Goal: Task Accomplishment & Management: Use online tool/utility

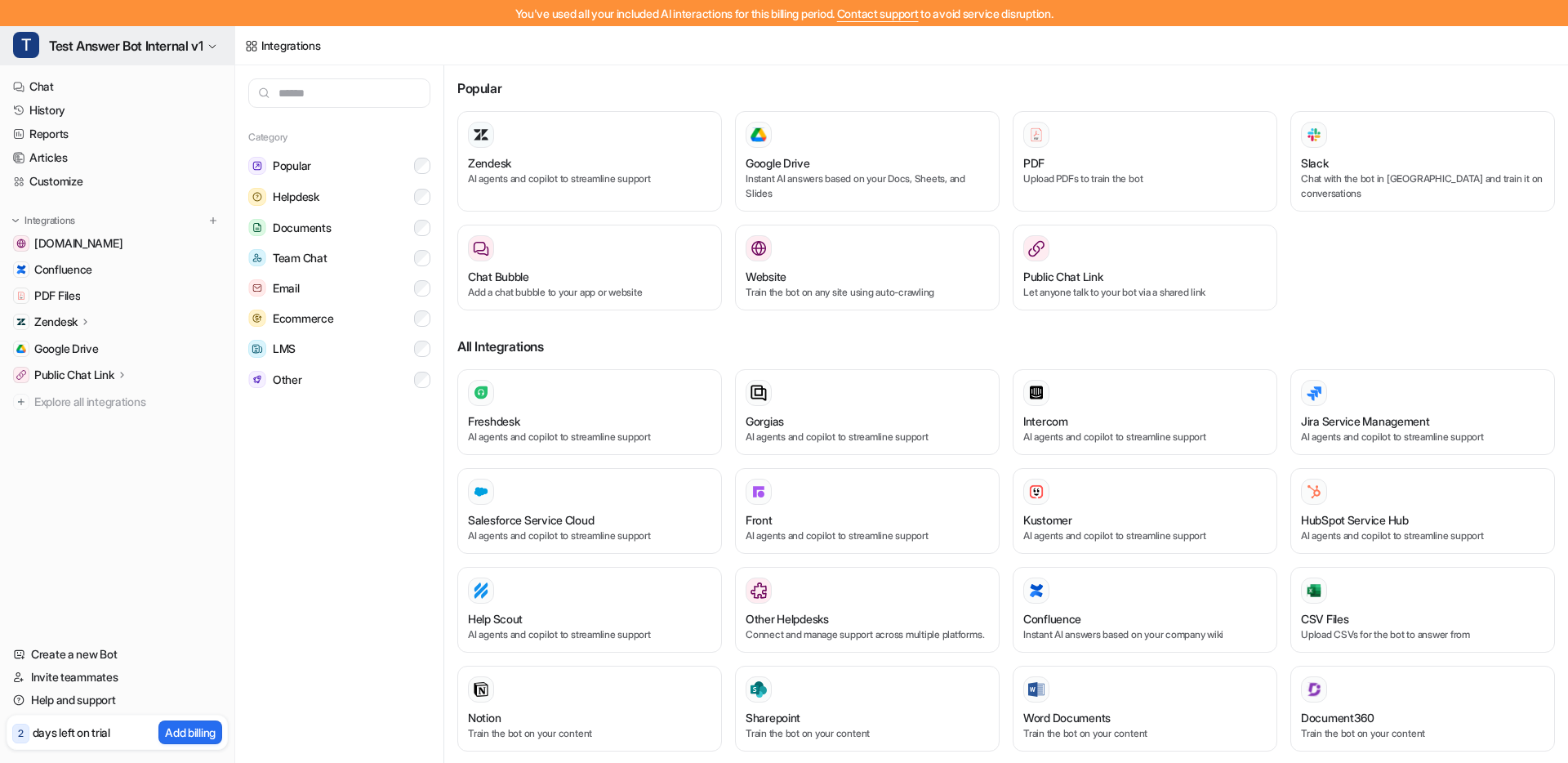
click at [106, 58] on button "T Test Answer Bot Internal v1" at bounding box center [117, 46] width 234 height 39
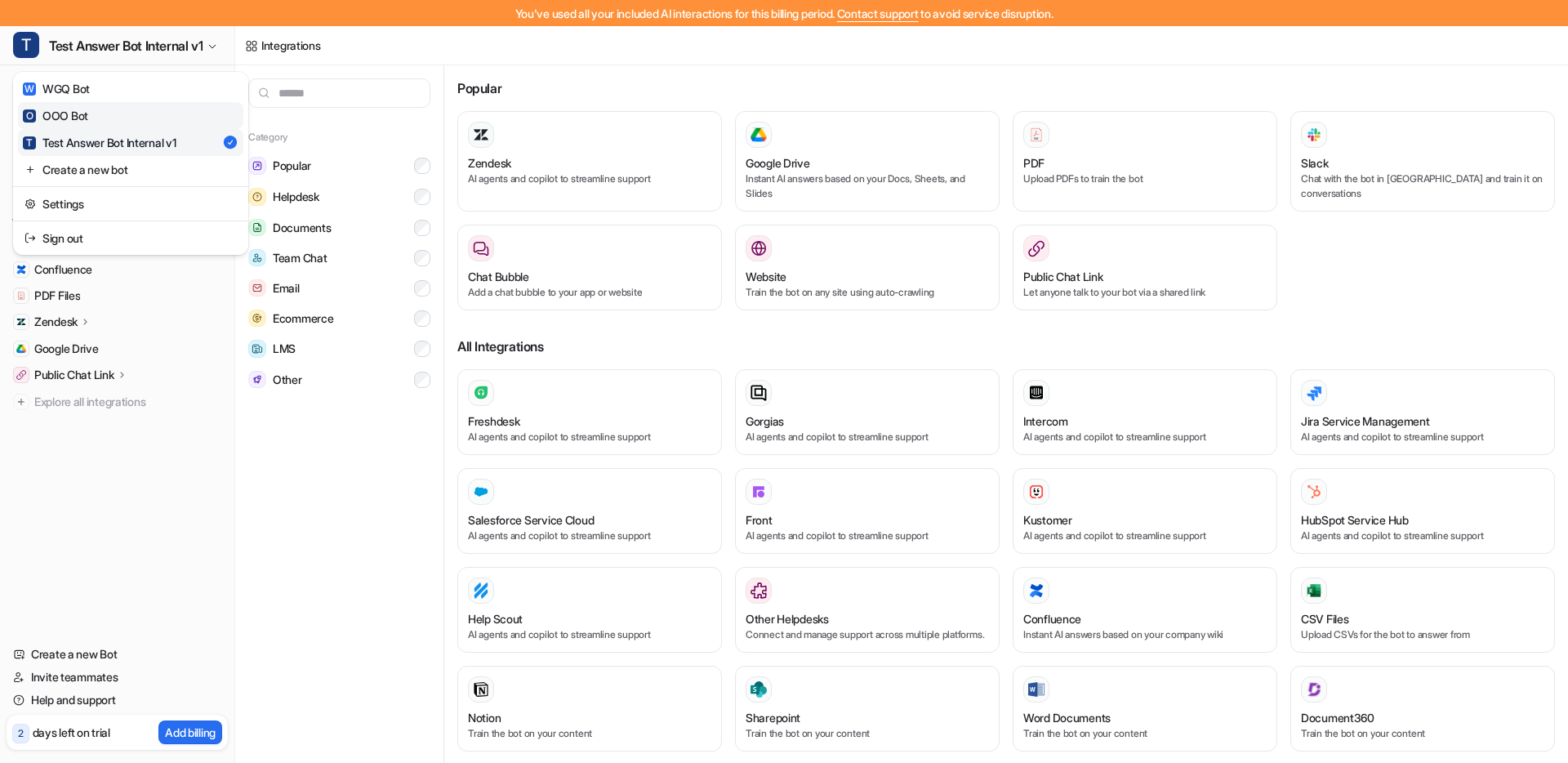
click at [93, 109] on link "O OOO Bot" at bounding box center [131, 115] width 225 height 27
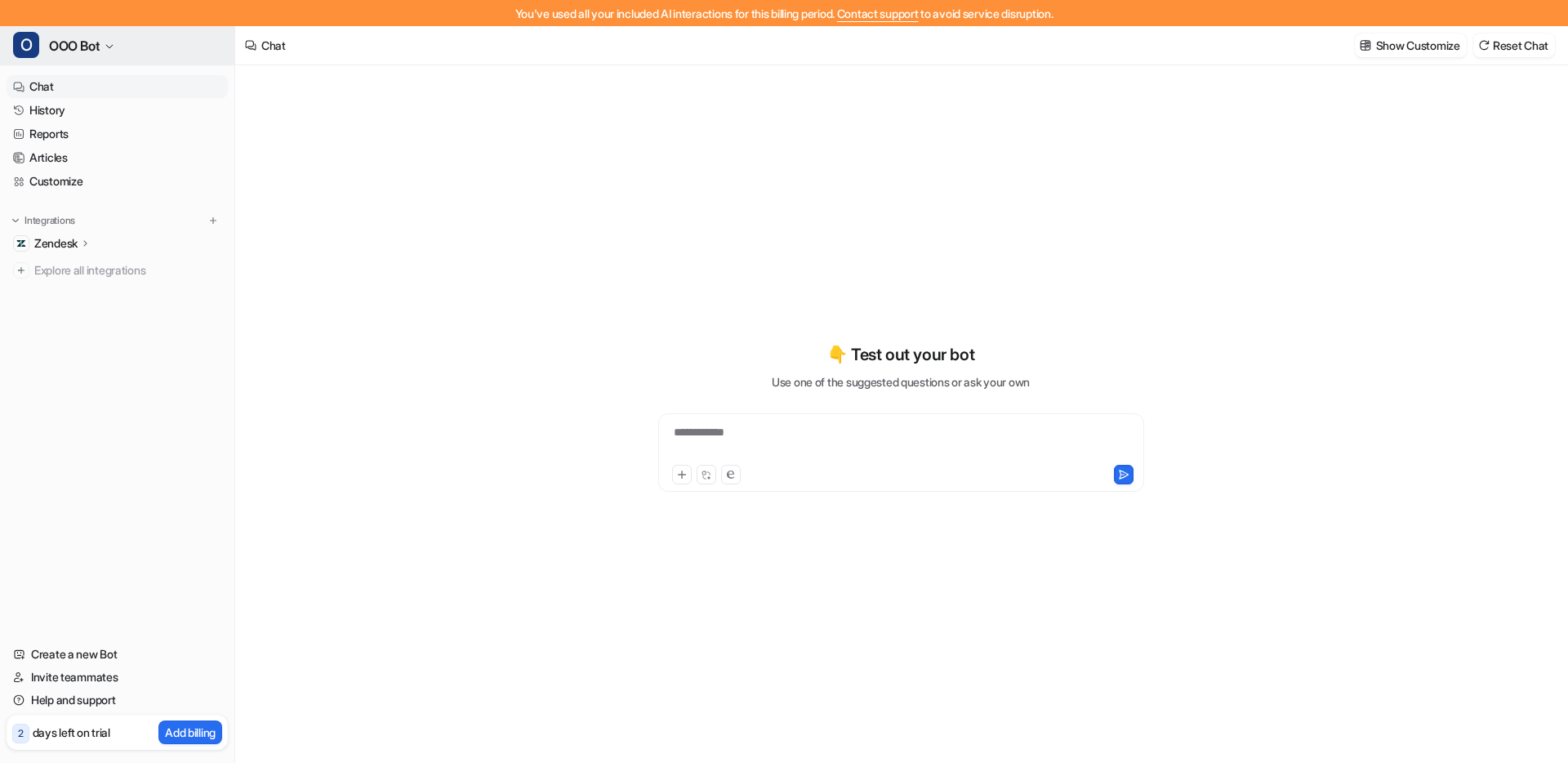
click at [92, 58] on button "O OOO Bot" at bounding box center [117, 46] width 234 height 39
click at [92, 58] on button "O OOO Bot" at bounding box center [117, 46] width 234 height 39
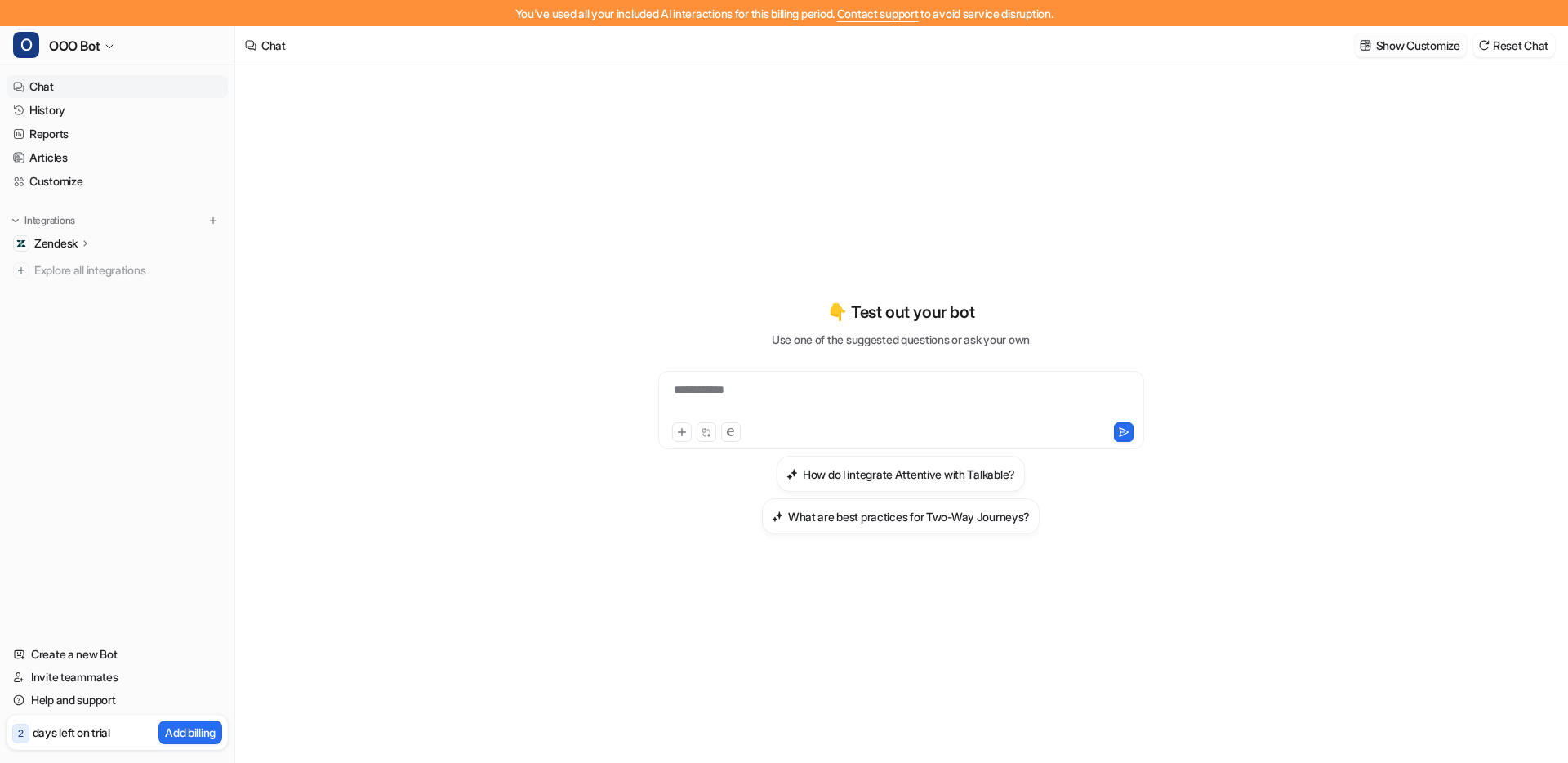
click at [1419, 44] on p "Show Customize" at bounding box center [1418, 45] width 84 height 17
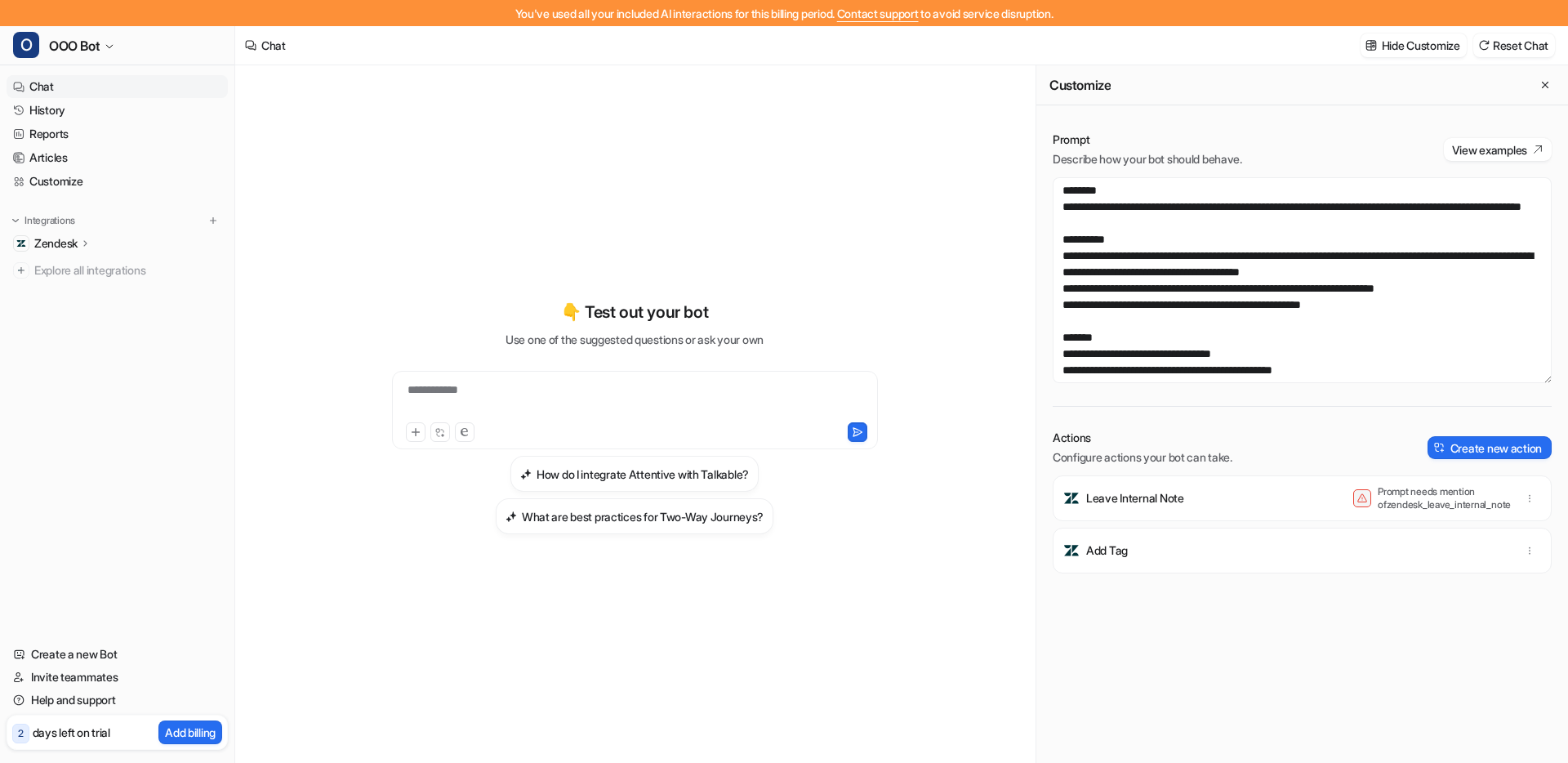
scroll to position [229, 0]
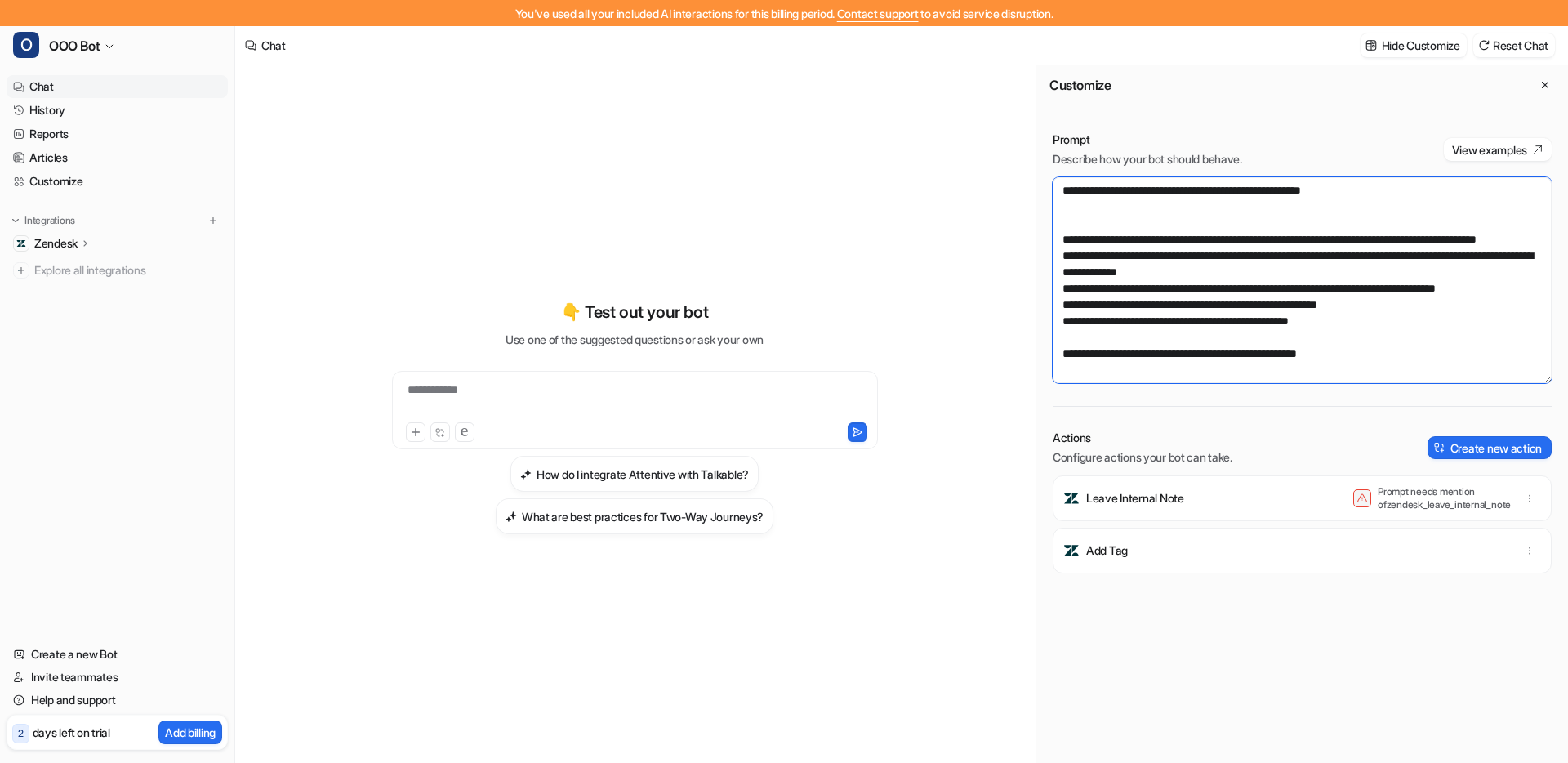
click at [1399, 331] on textarea at bounding box center [1302, 280] width 499 height 206
click at [1408, 332] on textarea "To enrich screen reader interactions, please activate Accessibility in Grammarl…" at bounding box center [1302, 280] width 499 height 206
click at [1404, 326] on textarea "To enrich screen reader interactions, please activate Accessibility in Grammarl…" at bounding box center [1302, 280] width 499 height 206
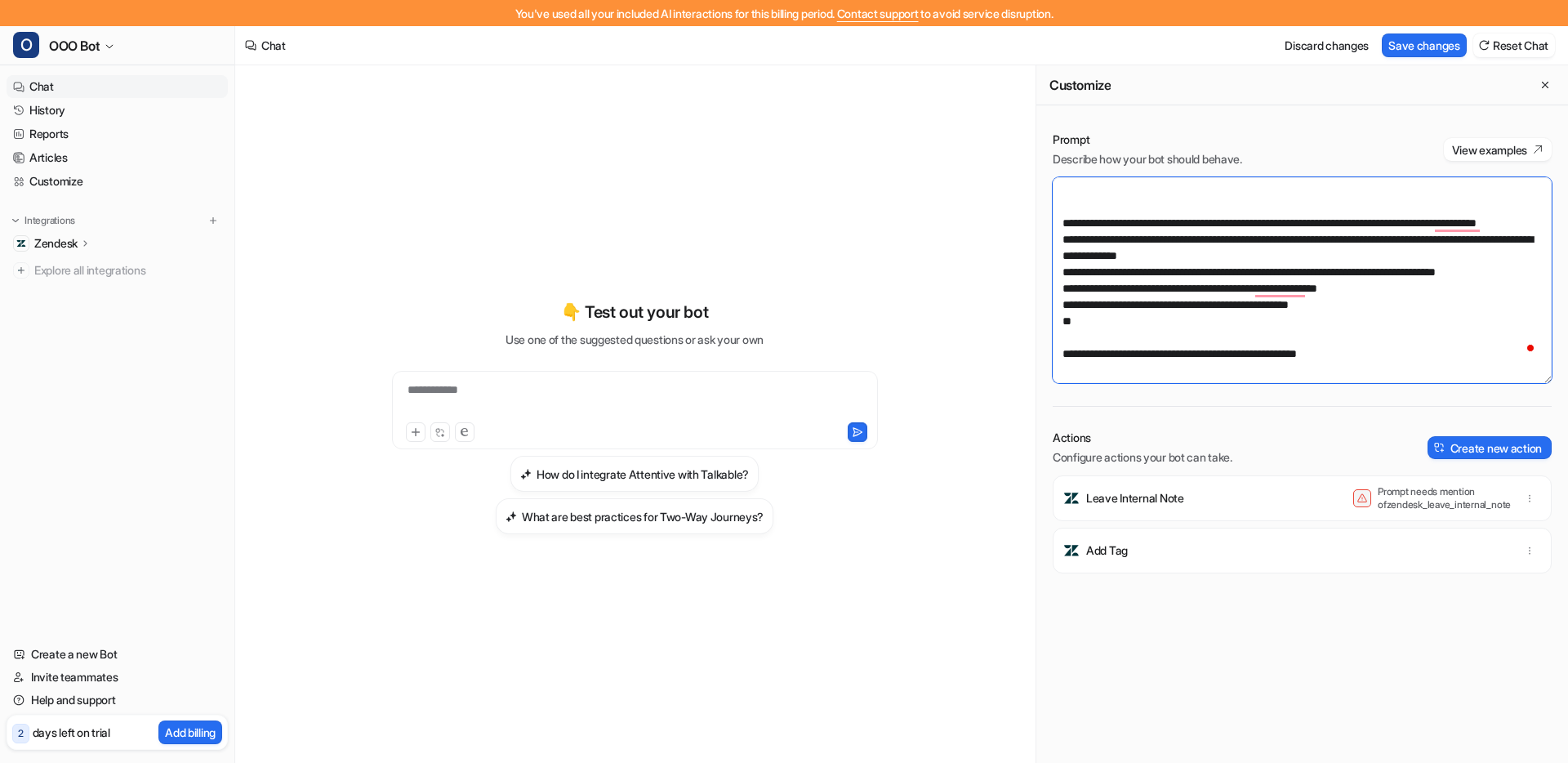
paste textarea "**********"
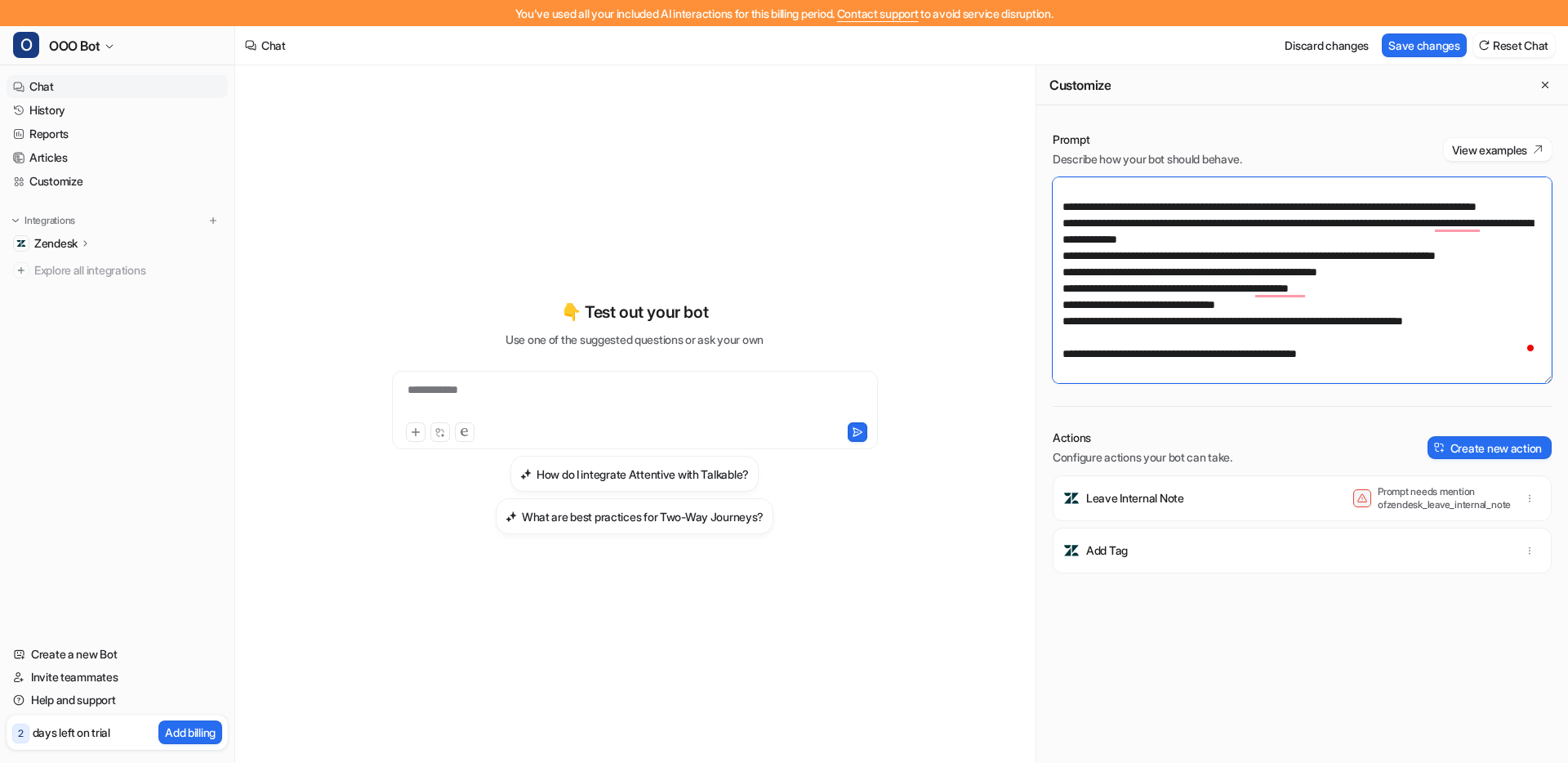
click at [1065, 354] on textarea "To enrich screen reader interactions, please activate Accessibility in Grammarl…" at bounding box center [1302, 280] width 499 height 206
drag, startPoint x: 1356, startPoint y: 321, endPoint x: 1168, endPoint y: 322, distance: 188.0
click at [1167, 322] on textarea "To enrich screen reader interactions, please activate Accessibility in Grammarl…" at bounding box center [1302, 280] width 499 height 206
click at [1280, 346] on textarea "To enrich screen reader interactions, please activate Accessibility in Grammarl…" at bounding box center [1302, 280] width 499 height 206
paste textarea "**********"
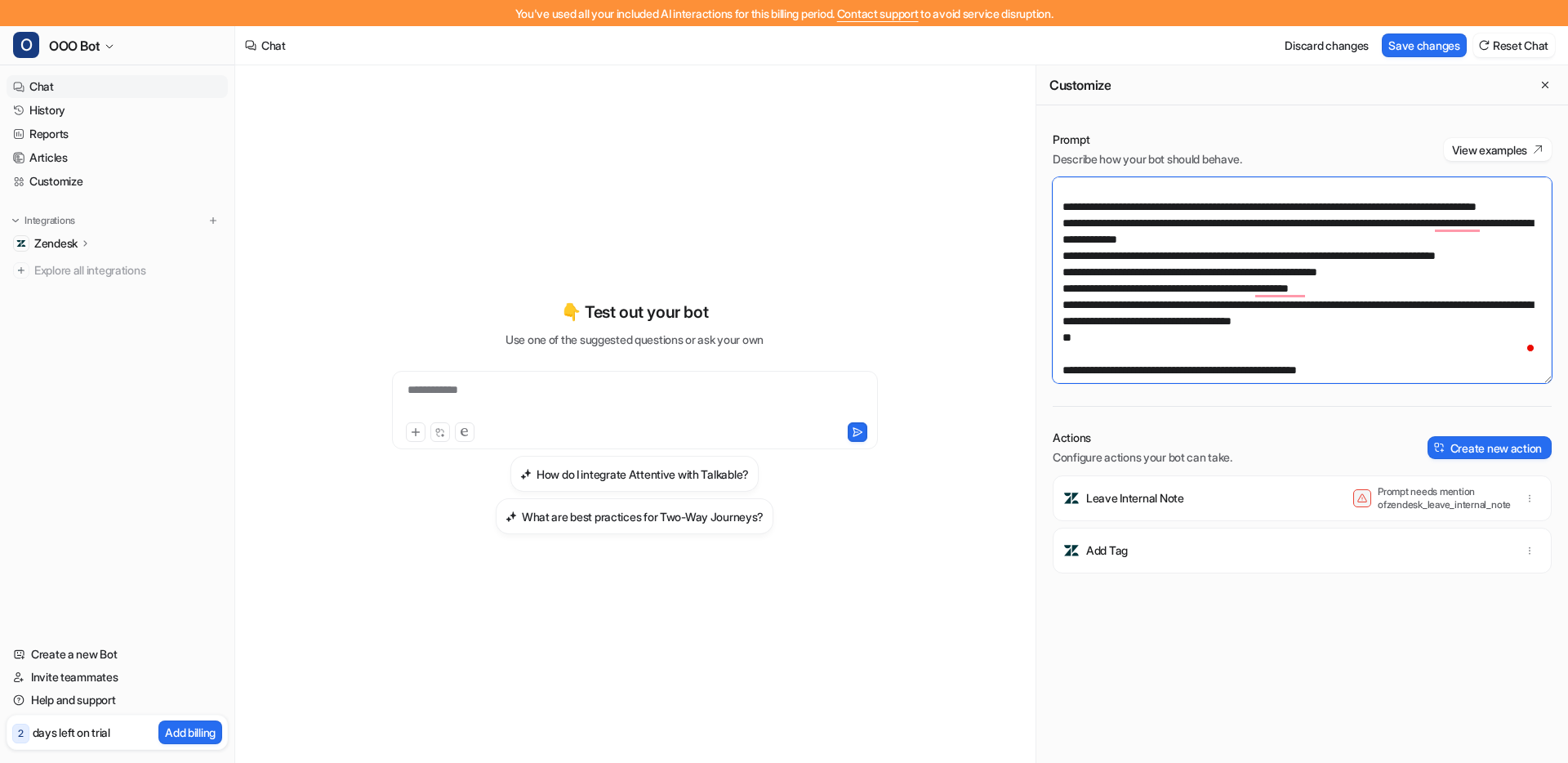
paste textarea "**********"
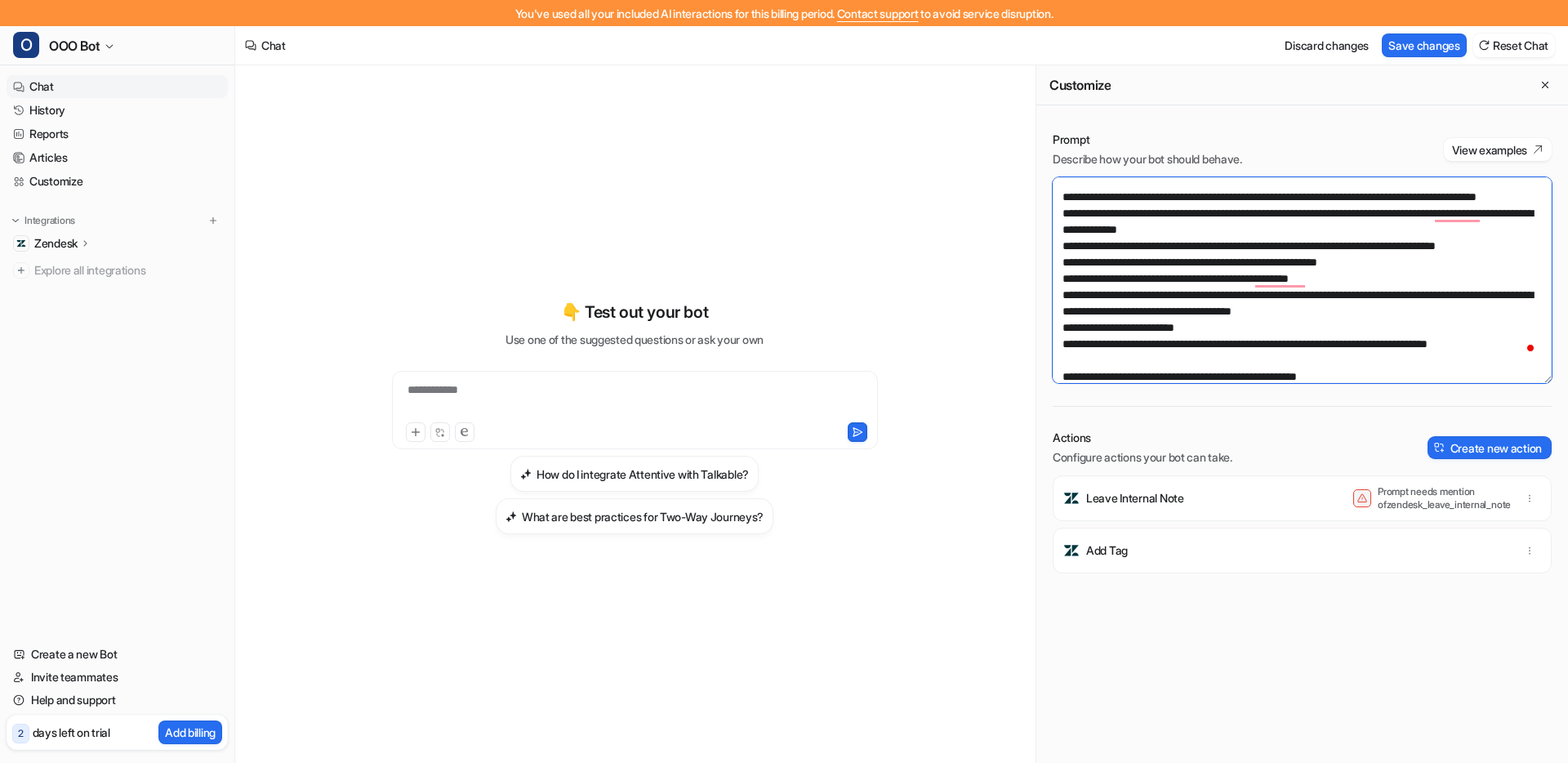
drag, startPoint x: 1063, startPoint y: 375, endPoint x: 1110, endPoint y: 375, distance: 47.0
click at [1063, 376] on textarea "To enrich screen reader interactions, please activate Accessibility in Grammarl…" at bounding box center [1302, 280] width 499 height 206
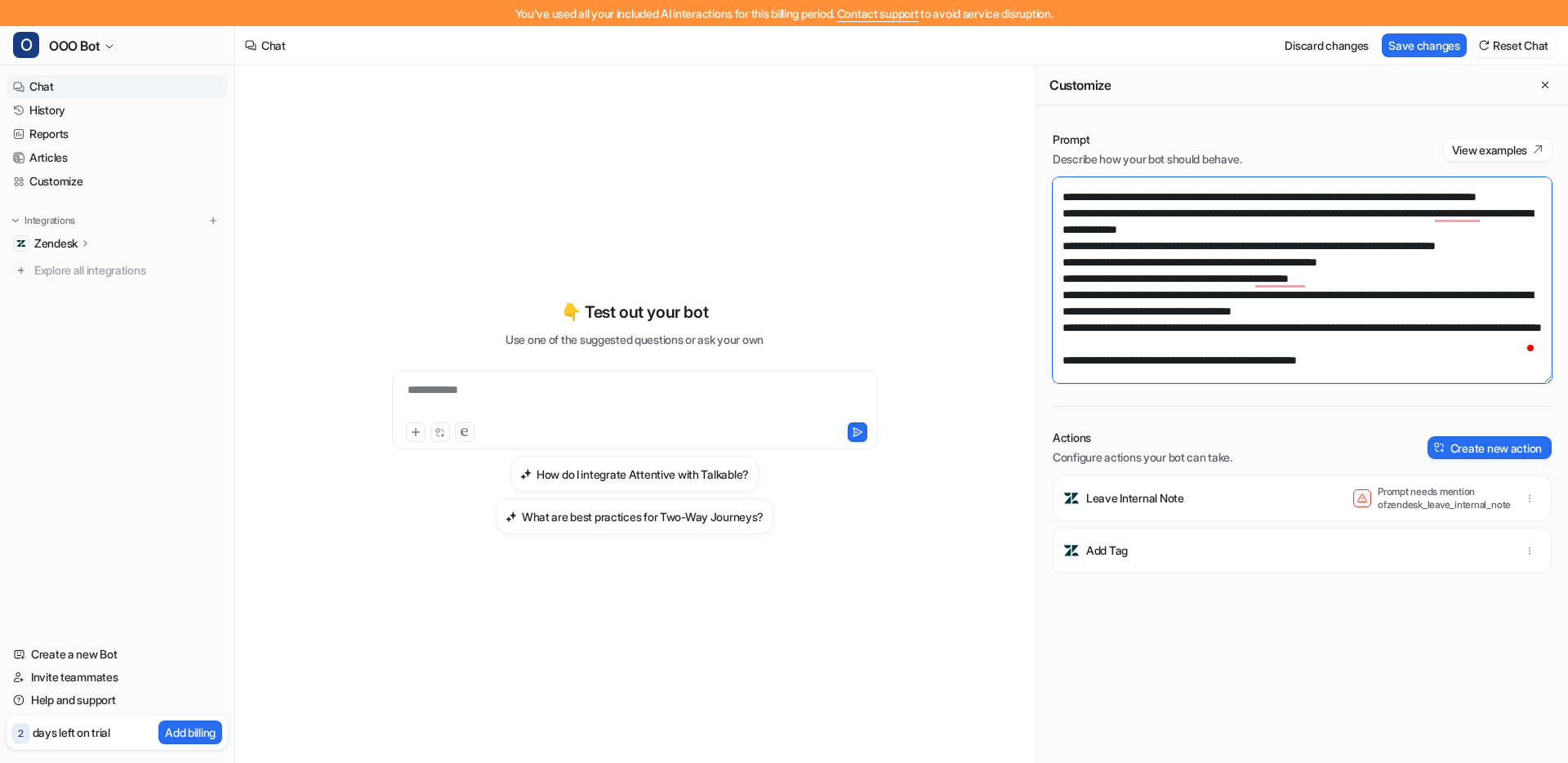
drag, startPoint x: 1242, startPoint y: 361, endPoint x: 1251, endPoint y: 362, distance: 9.1
click at [1241, 361] on textarea "To enrich screen reader interactions, please activate Accessibility in Grammarl…" at bounding box center [1302, 280] width 499 height 206
click at [1245, 355] on textarea "To enrich screen reader interactions, please activate Accessibility in Grammarl…" at bounding box center [1302, 280] width 499 height 206
drag, startPoint x: 1245, startPoint y: 355, endPoint x: 1255, endPoint y: 358, distance: 10.4
click at [1245, 355] on textarea "To enrich screen reader interactions, please activate Accessibility in Grammarl…" at bounding box center [1302, 280] width 499 height 206
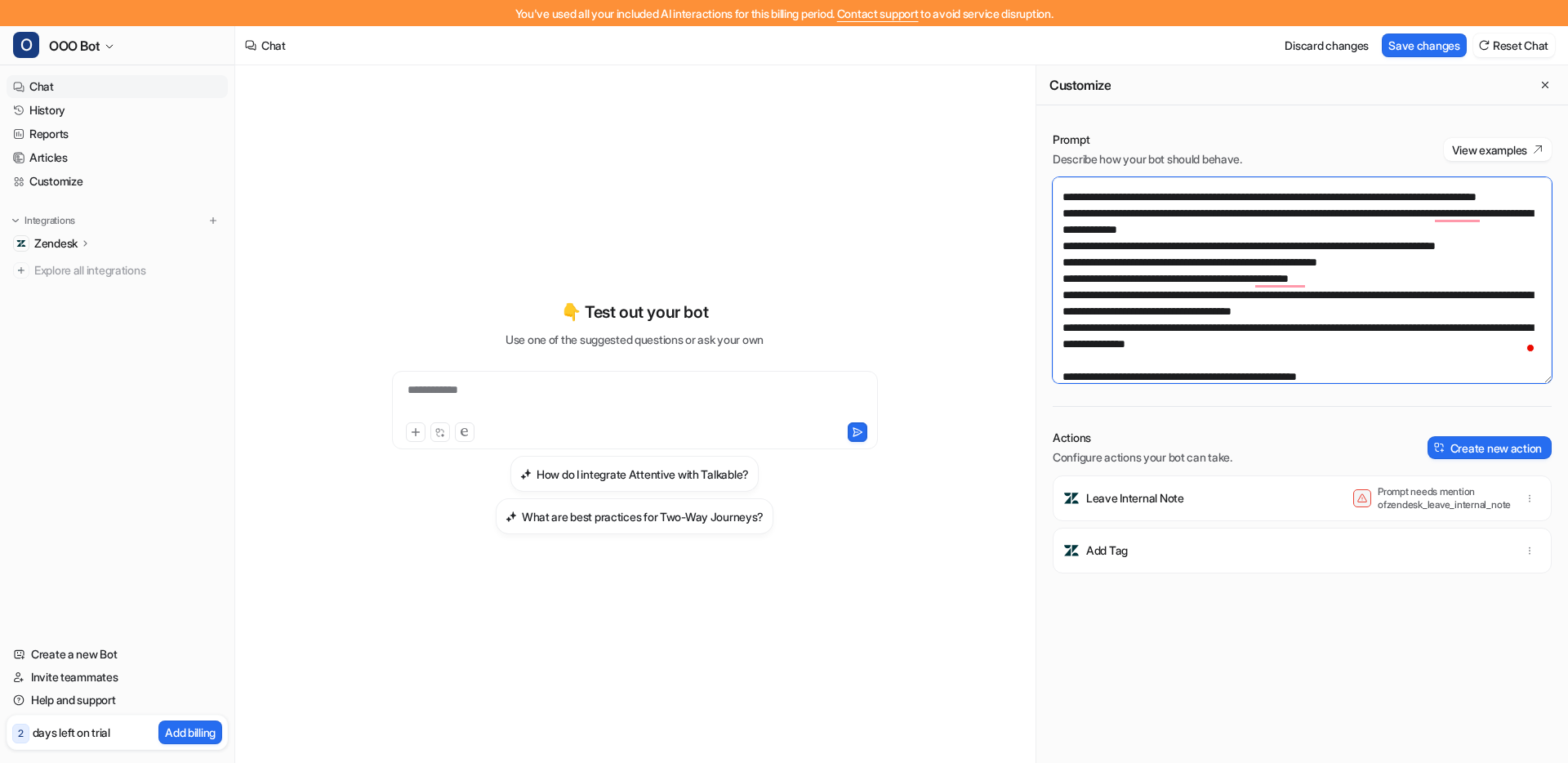
drag, startPoint x: 1367, startPoint y: 362, endPoint x: 1337, endPoint y: 359, distance: 30.1
click at [1337, 359] on textarea "To enrich screen reader interactions, please activate Accessibility in Grammarl…" at bounding box center [1302, 280] width 499 height 206
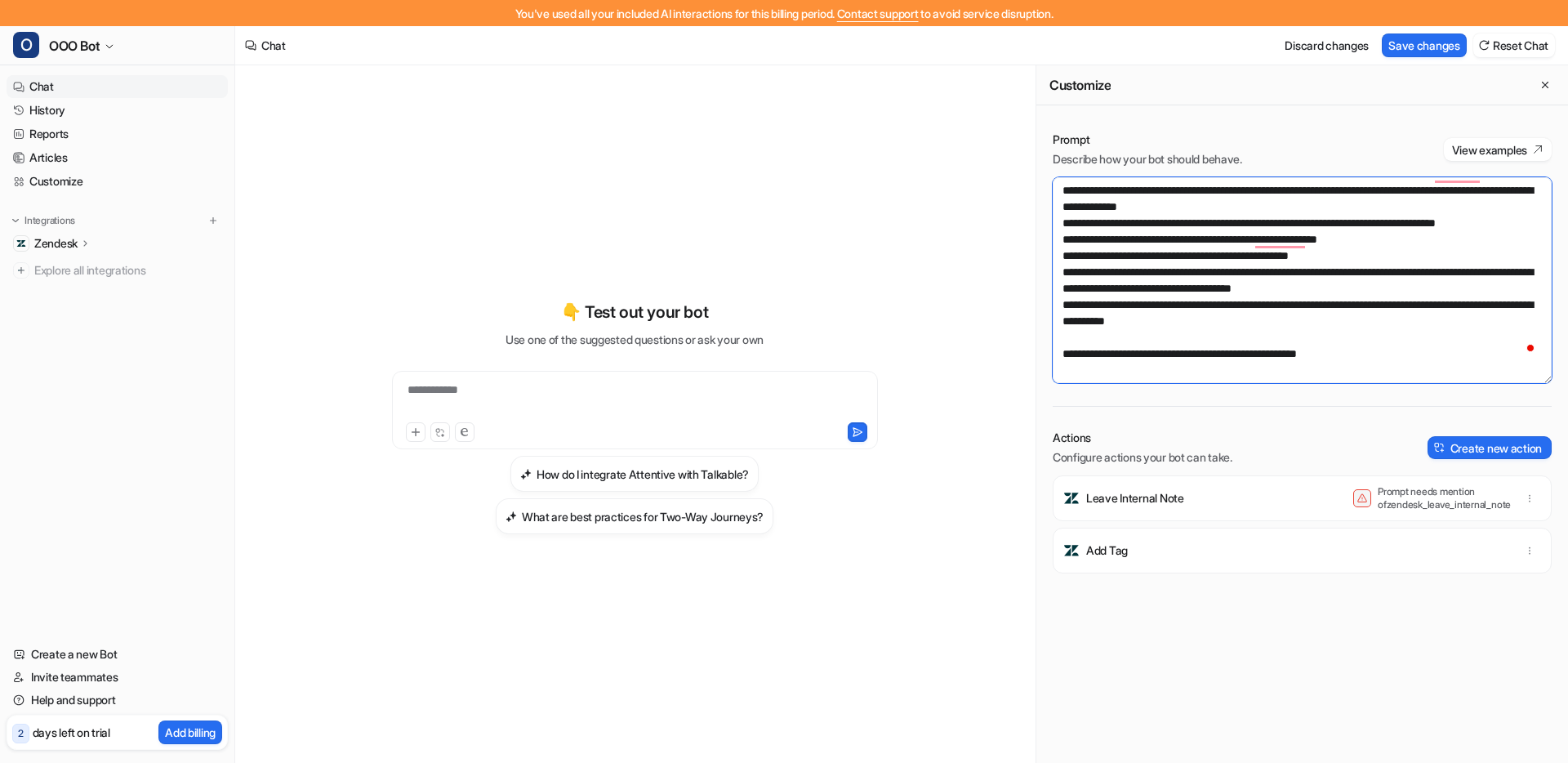
scroll to position [294, 0]
drag, startPoint x: 1297, startPoint y: 375, endPoint x: 1126, endPoint y: 327, distance: 177.6
click at [1126, 327] on textarea "To enrich screen reader interactions, please activate Accessibility in Grammarl…" at bounding box center [1302, 280] width 499 height 206
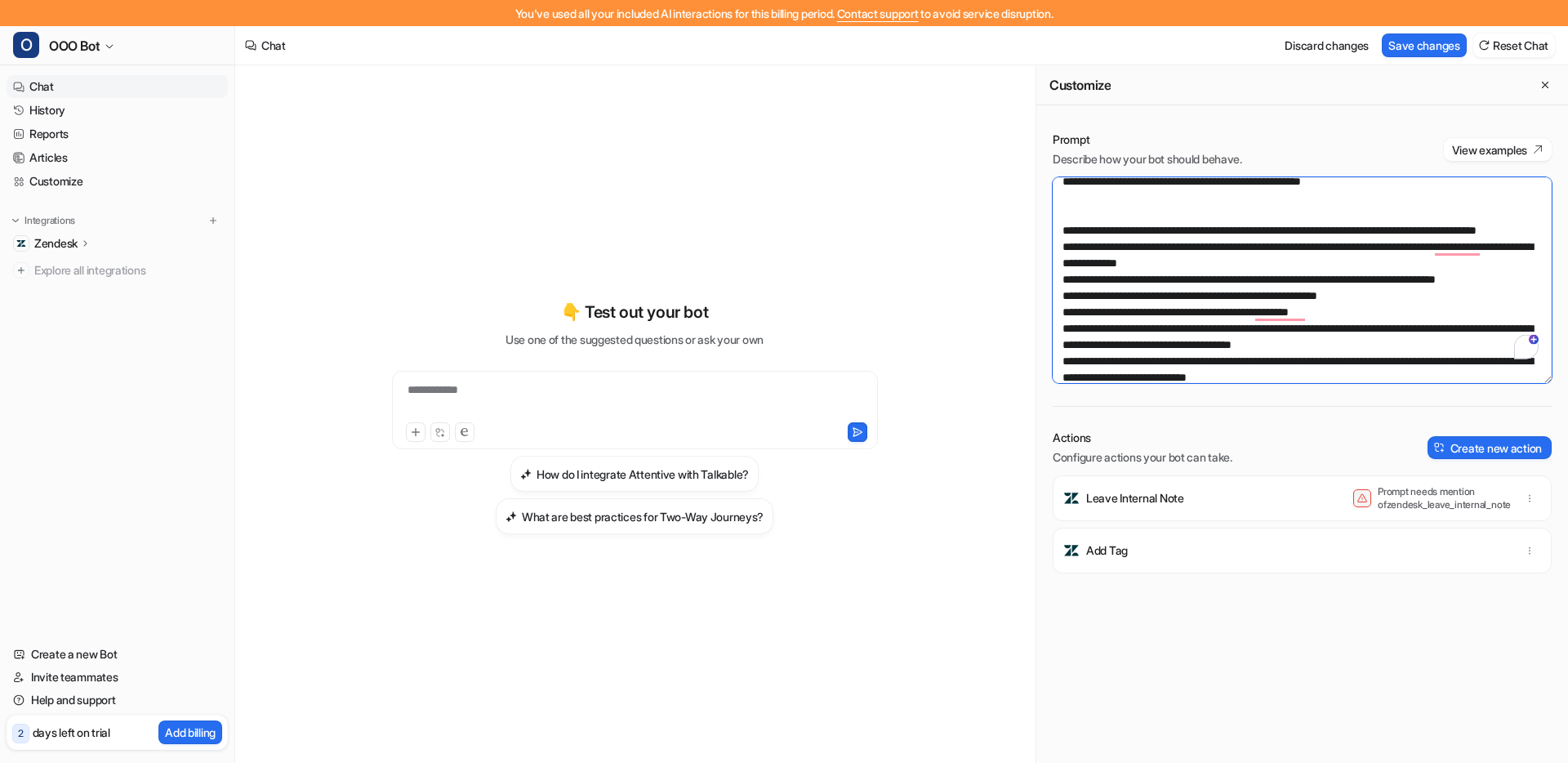
scroll to position [0, 0]
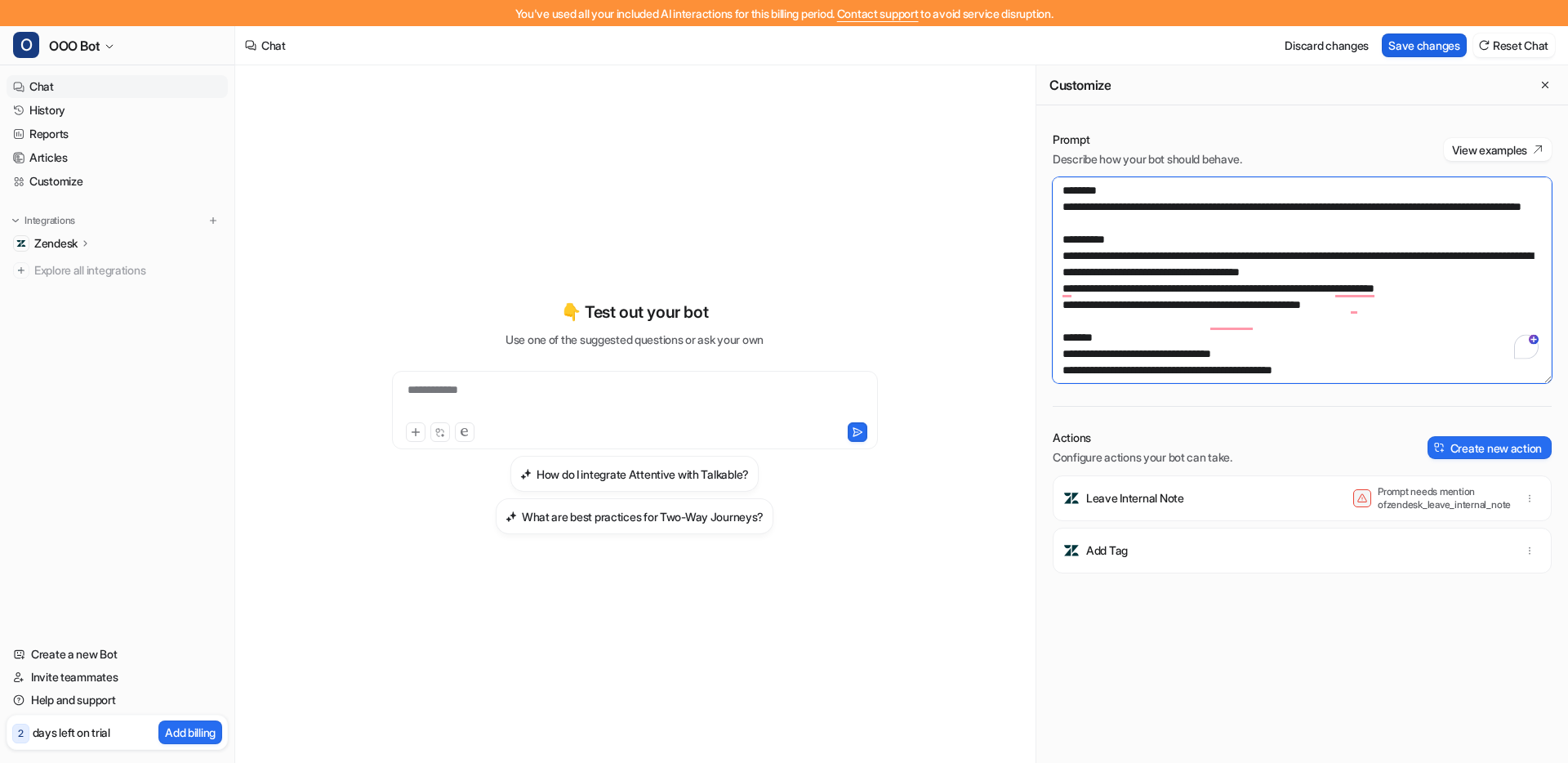
type textarea "**********"
click at [1395, 43] on button "Save changes" at bounding box center [1423, 45] width 85 height 24
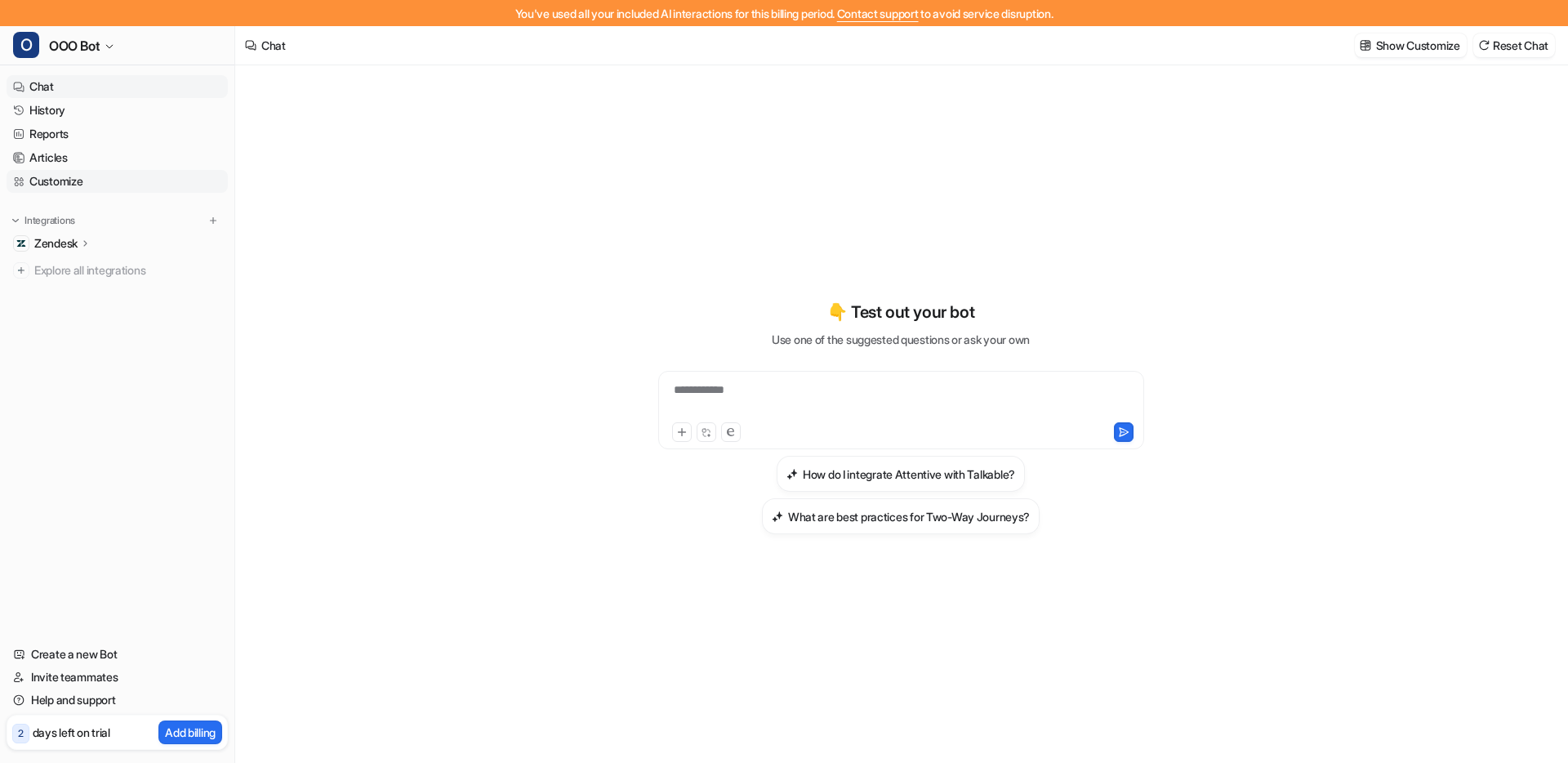
click at [110, 175] on link "Customize" at bounding box center [117, 182] width 221 height 23
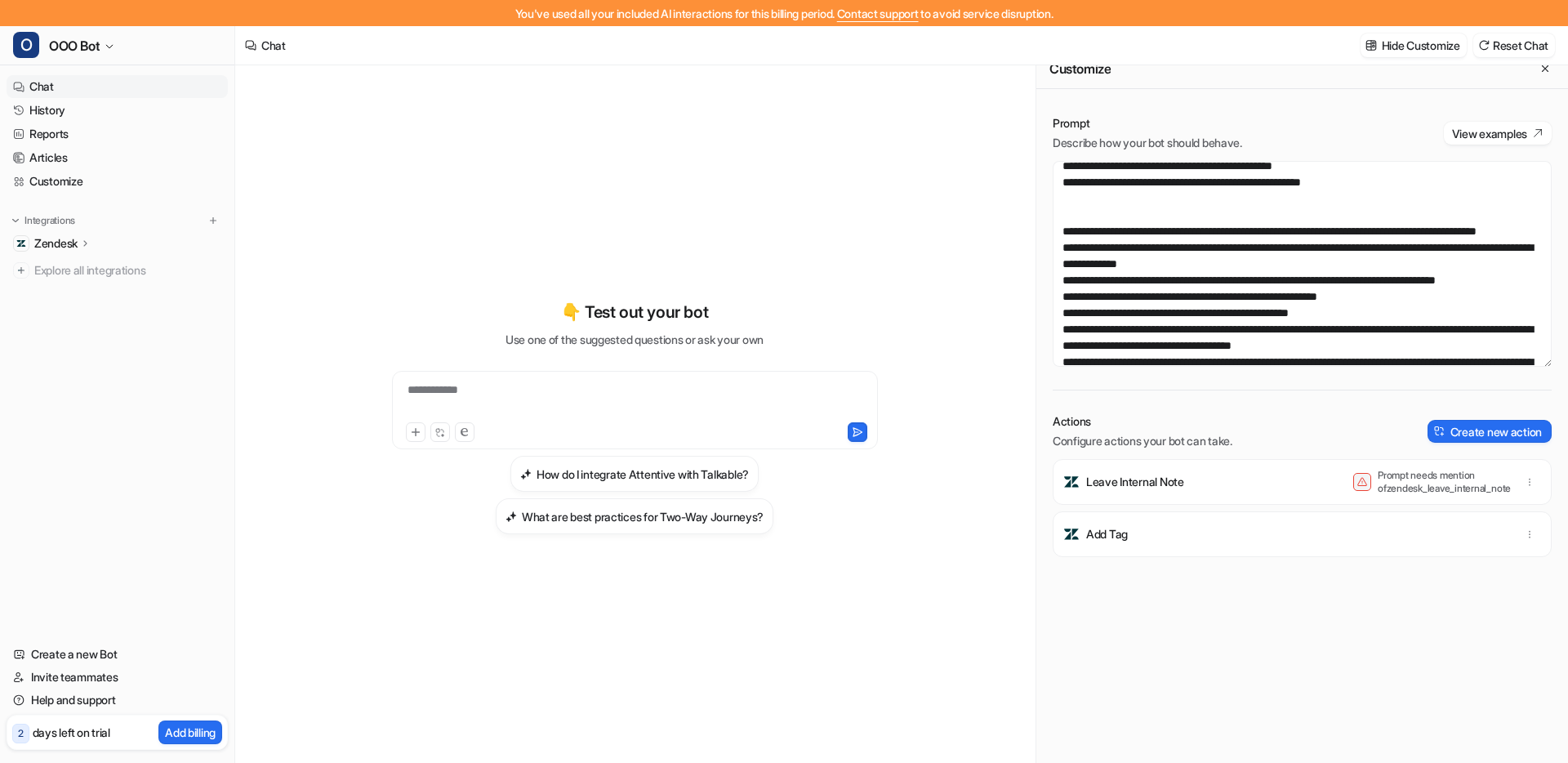
scroll to position [294, 0]
